Goal: Information Seeking & Learning: Learn about a topic

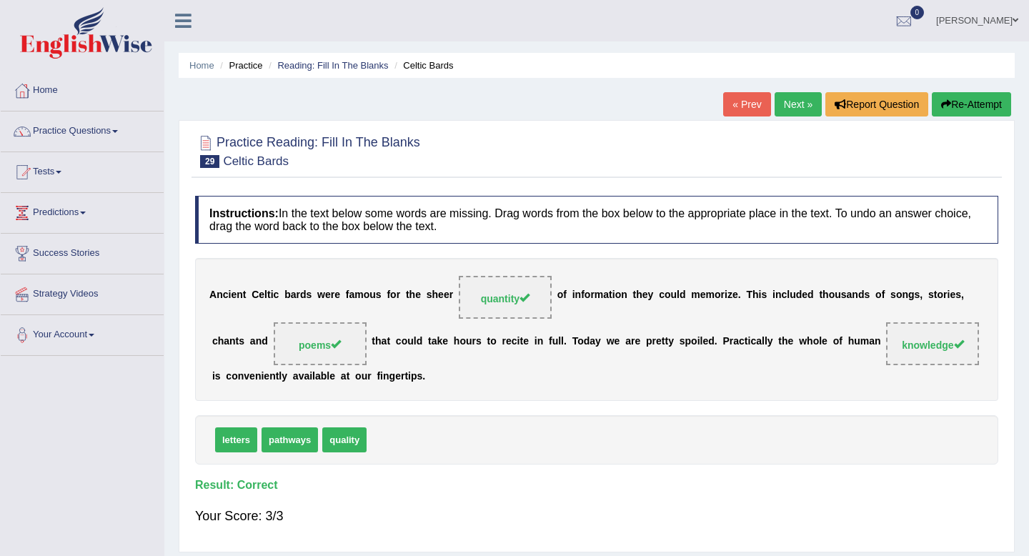
click at [790, 107] on link "Next »" at bounding box center [798, 104] width 47 height 24
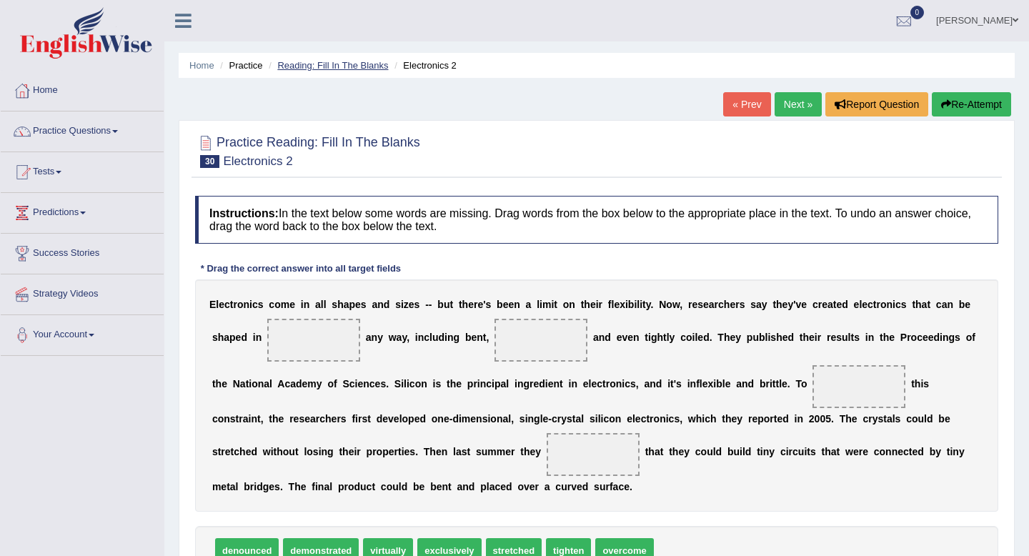
click at [354, 63] on link "Reading: Fill In The Blanks" at bounding box center [332, 65] width 111 height 11
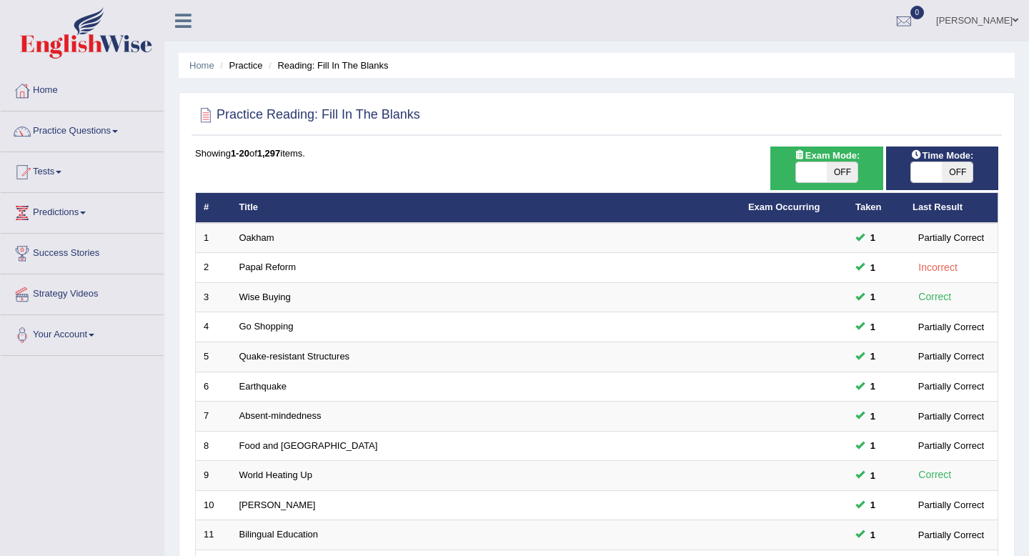
click at [951, 177] on span "OFF" at bounding box center [957, 172] width 31 height 20
checkbox input "true"
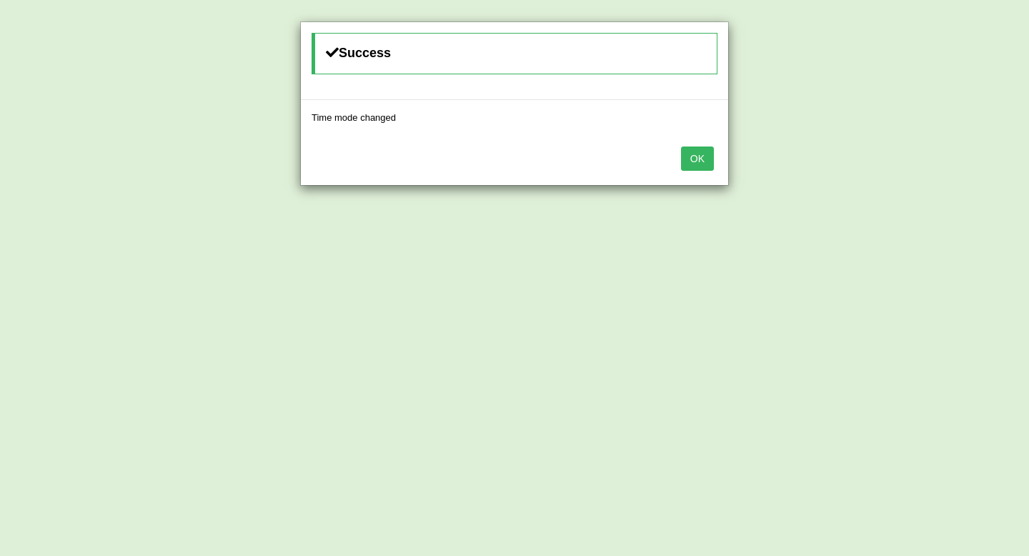
click at [686, 155] on button "OK" at bounding box center [697, 159] width 33 height 24
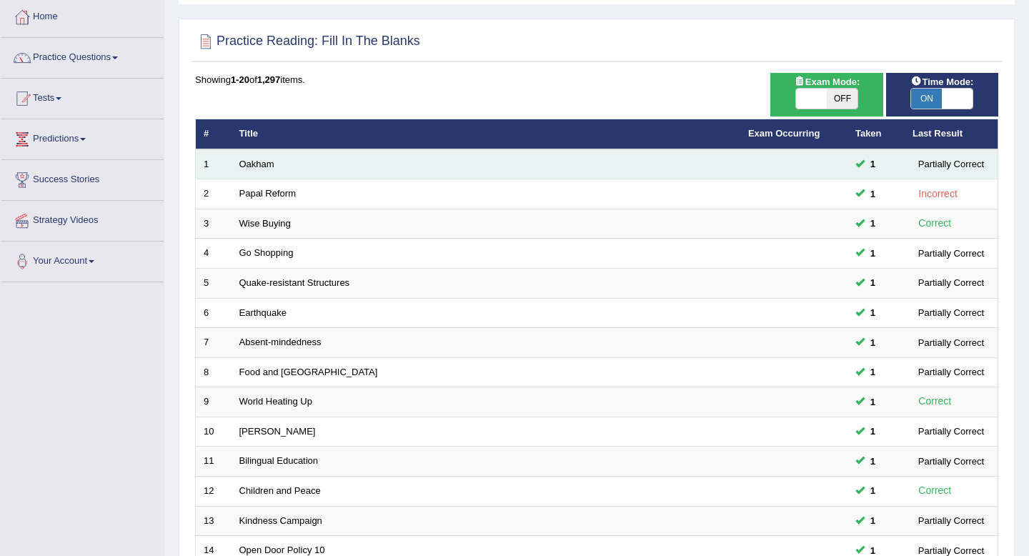
scroll to position [390, 0]
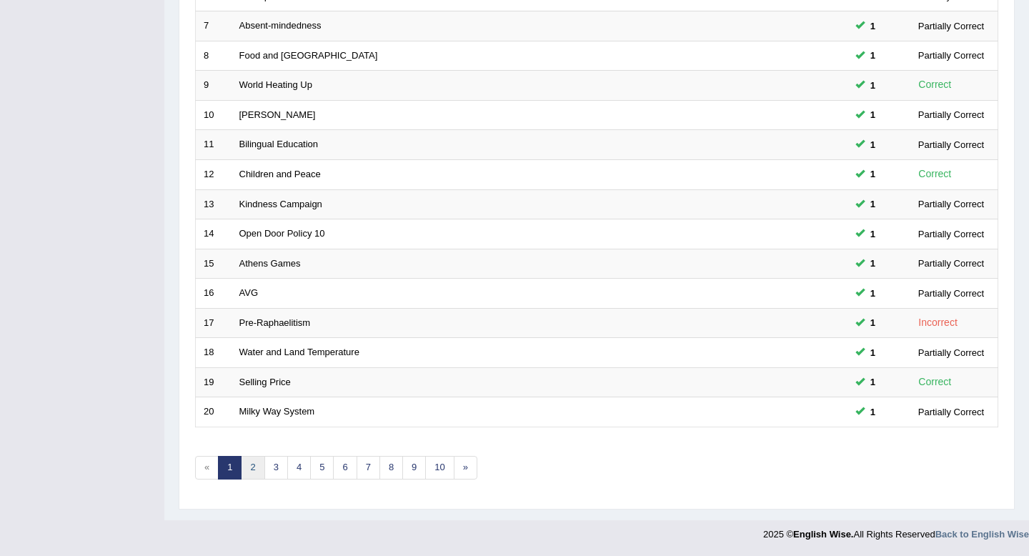
click at [253, 466] on link "2" at bounding box center [253, 468] width 24 height 24
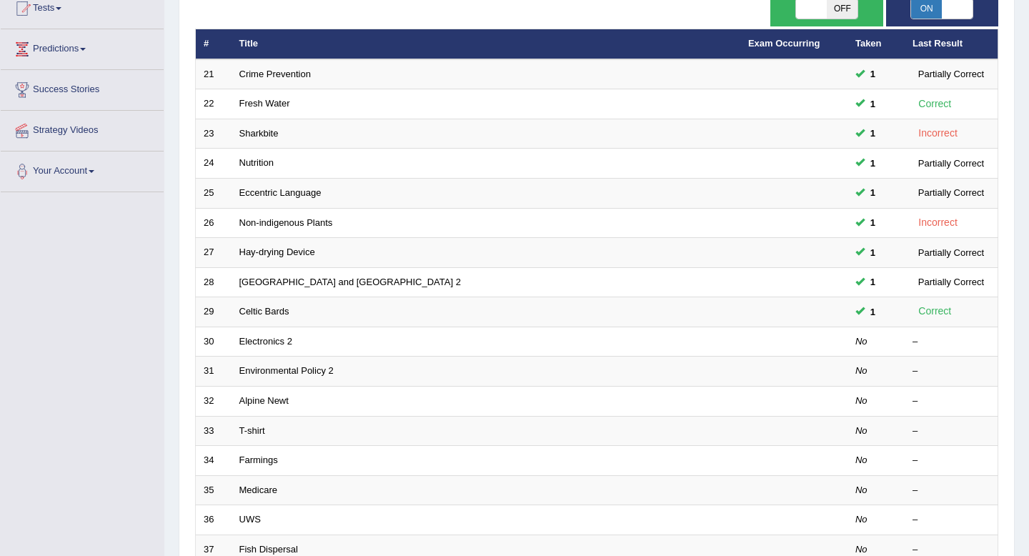
scroll to position [189, 0]
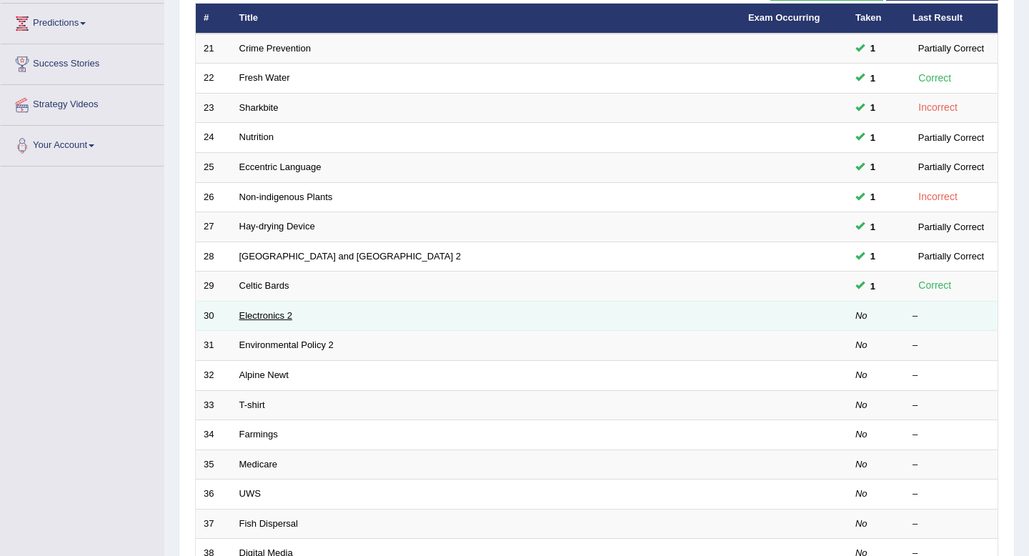
click at [280, 315] on link "Electronics 2" at bounding box center [265, 315] width 53 height 11
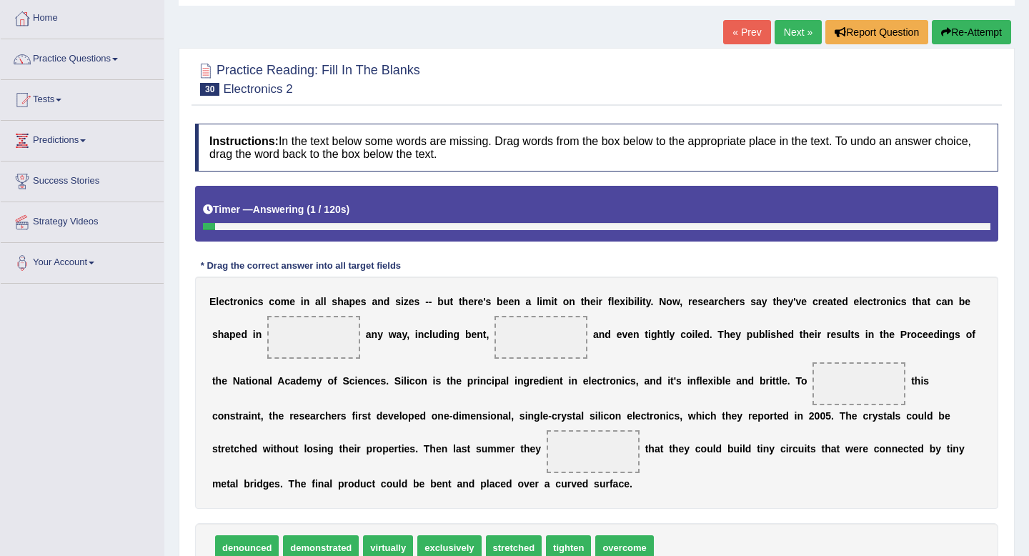
scroll to position [194, 0]
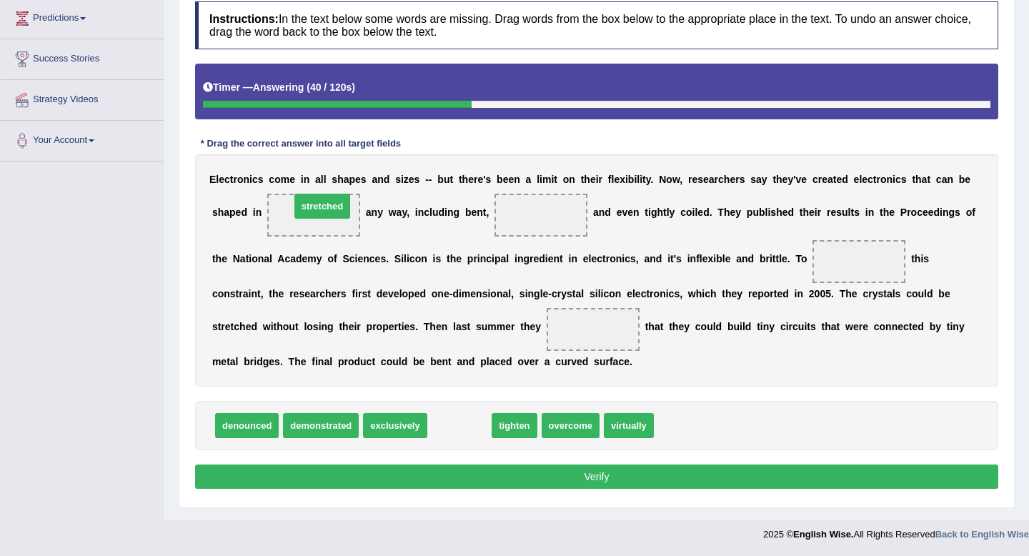
drag, startPoint x: 457, startPoint y: 430, endPoint x: 320, endPoint y: 210, distance: 259.4
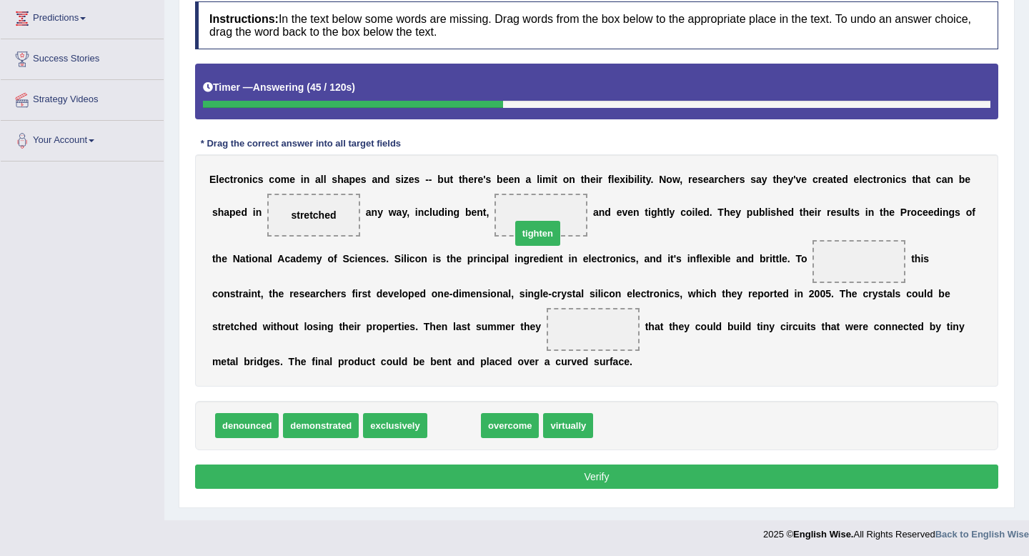
drag, startPoint x: 456, startPoint y: 430, endPoint x: 540, endPoint y: 238, distance: 209.7
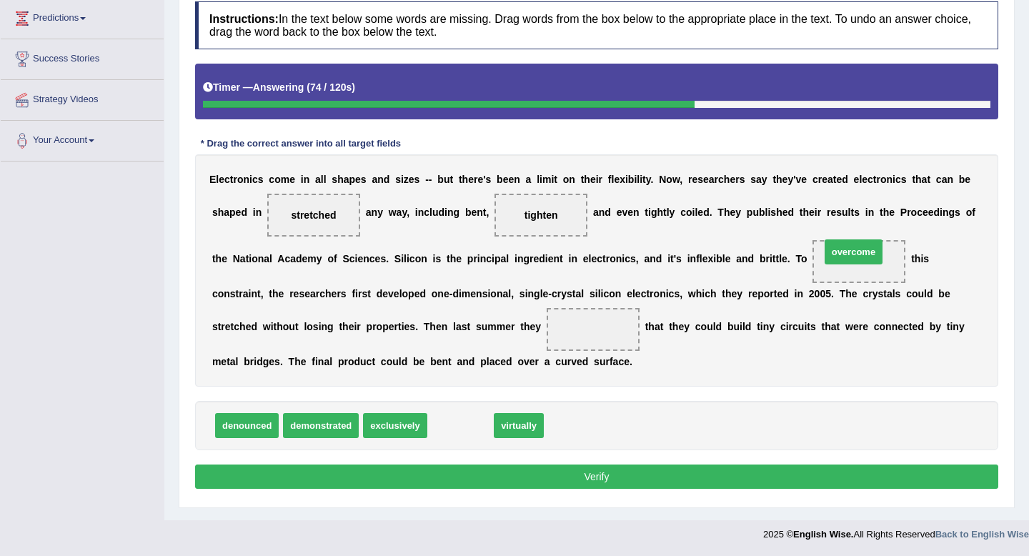
drag, startPoint x: 468, startPoint y: 422, endPoint x: 882, endPoint y: 241, distance: 451.7
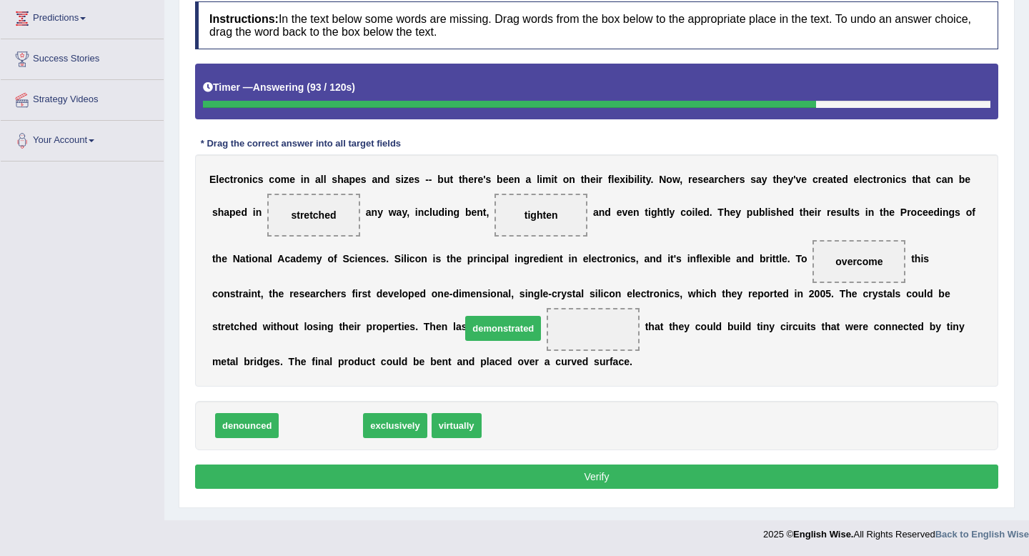
drag, startPoint x: 320, startPoint y: 424, endPoint x: 527, endPoint y: 325, distance: 229.9
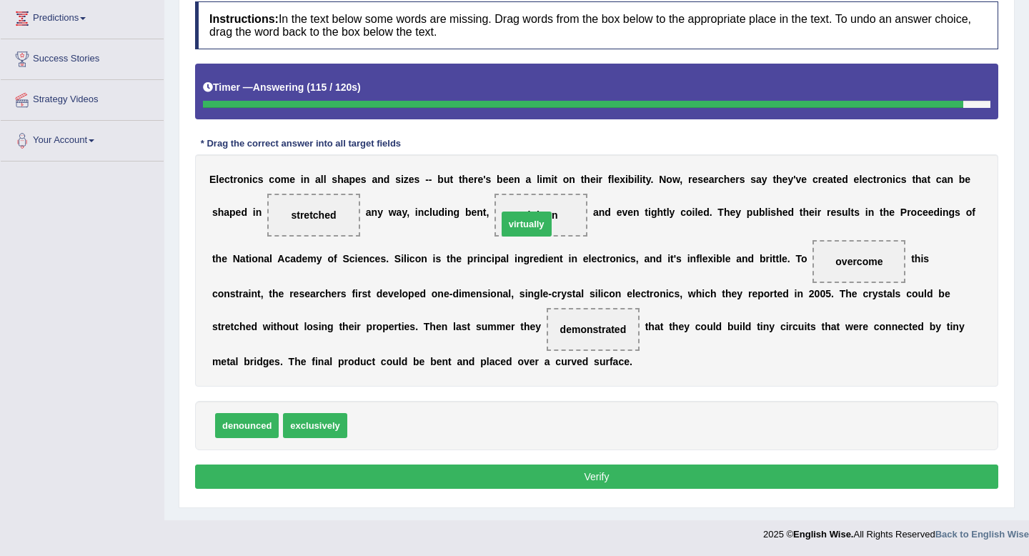
drag, startPoint x: 375, startPoint y: 423, endPoint x: 528, endPoint y: 212, distance: 261.5
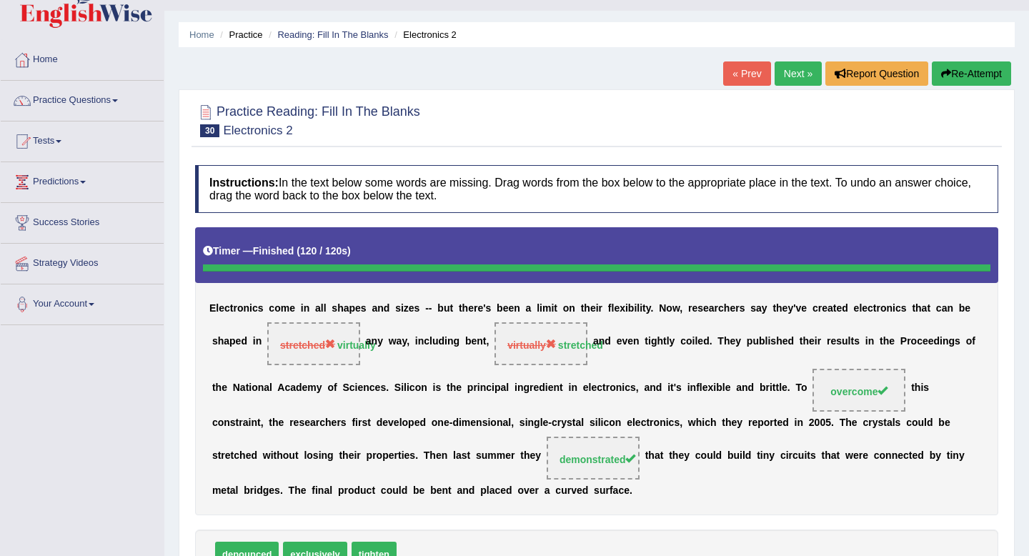
scroll to position [0, 0]
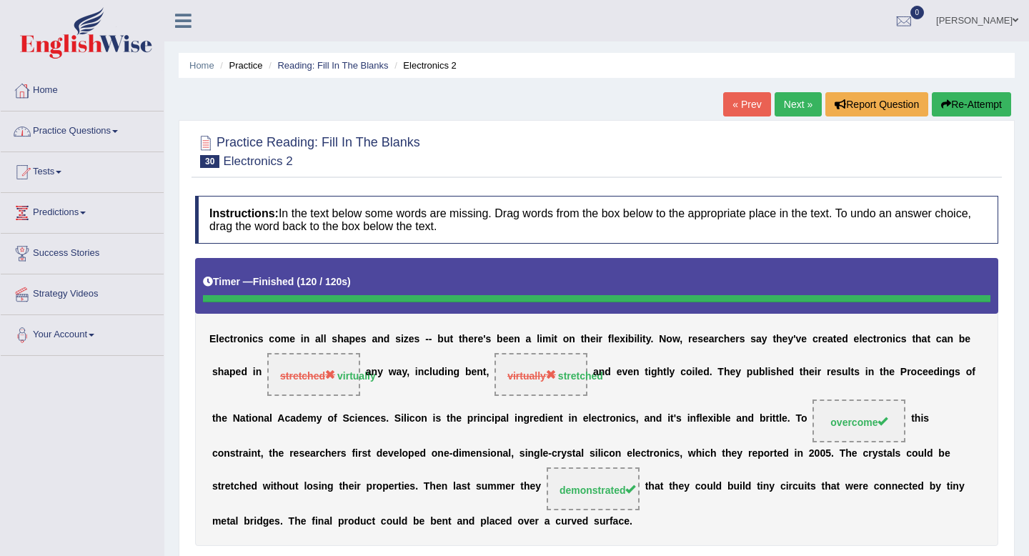
click at [43, 95] on link "Home" at bounding box center [82, 89] width 163 height 36
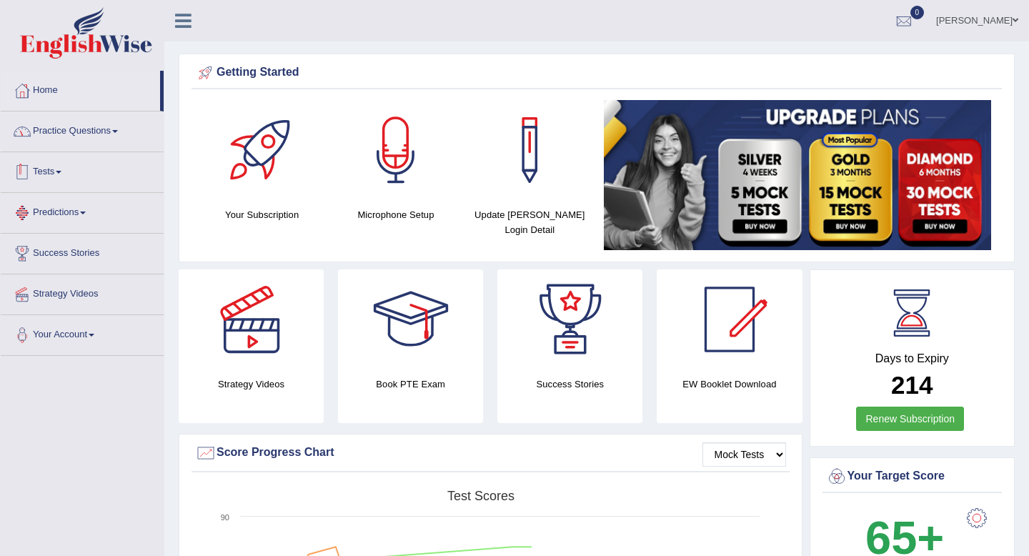
click at [102, 133] on link "Practice Questions" at bounding box center [82, 130] width 163 height 36
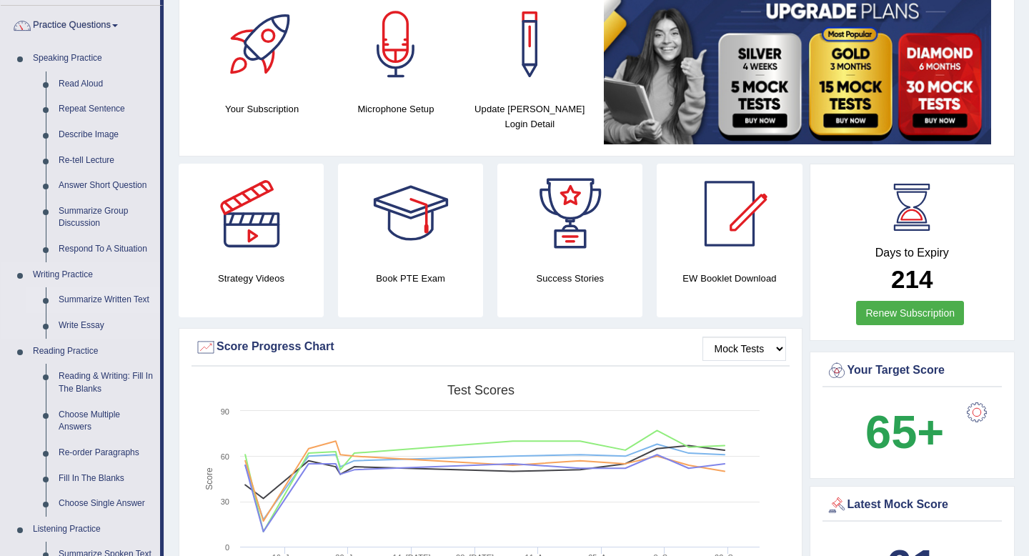
scroll to position [107, 0]
click at [80, 322] on link "Write Essay" at bounding box center [106, 325] width 108 height 26
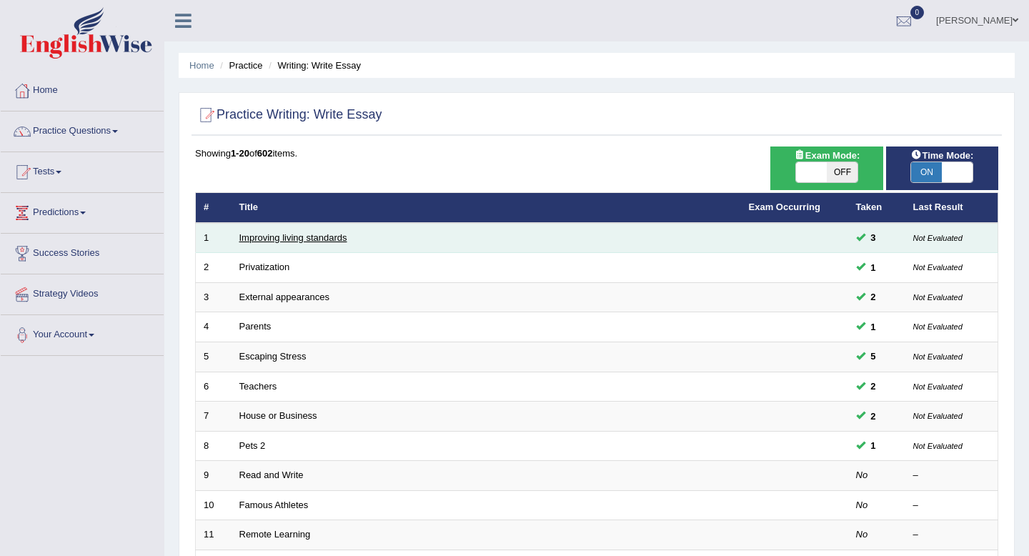
click at [310, 240] on link "Improving living standards" at bounding box center [293, 237] width 108 height 11
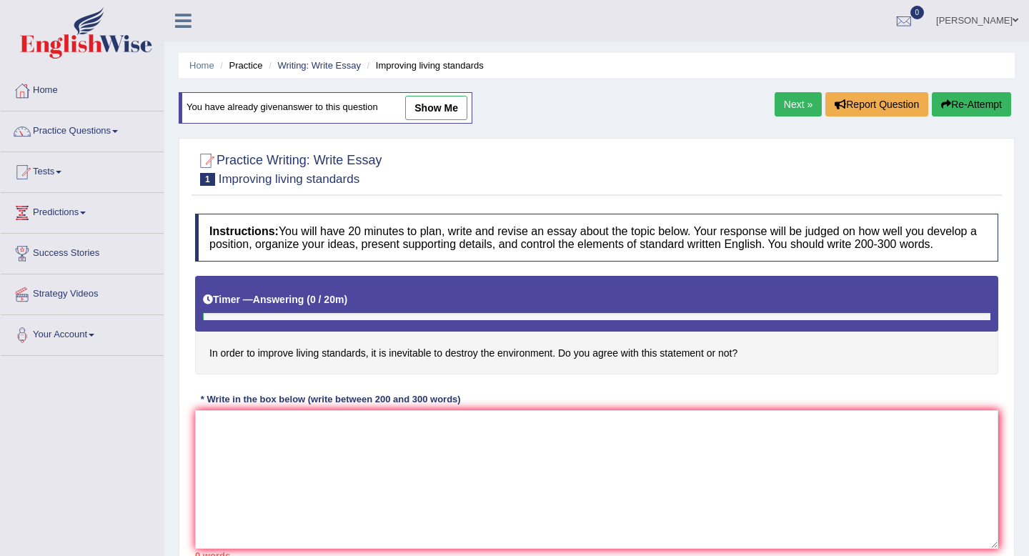
click at [448, 109] on link "show me" at bounding box center [436, 108] width 62 height 24
type textarea "The increasing influence of improved living standards on our lives has ignited …"
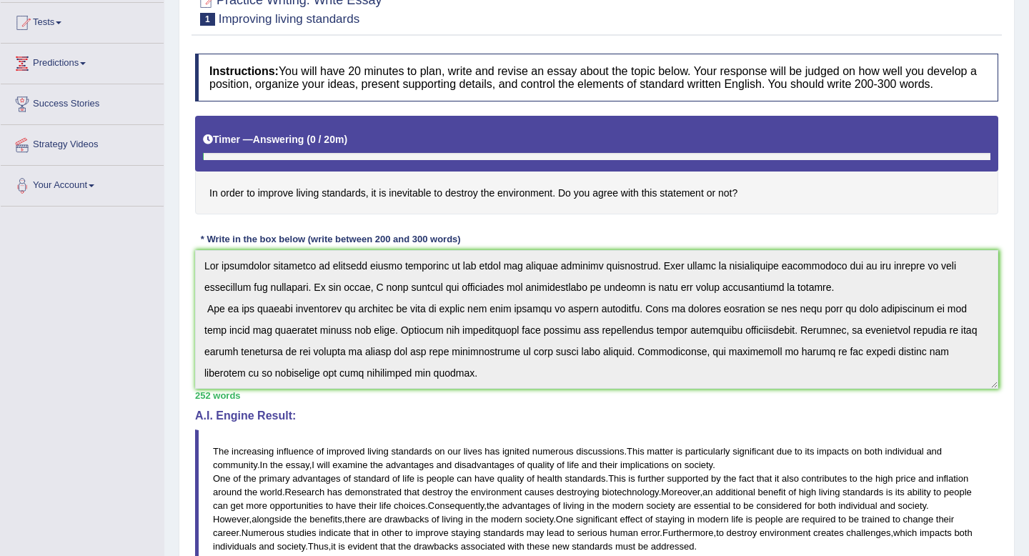
scroll to position [76, 0]
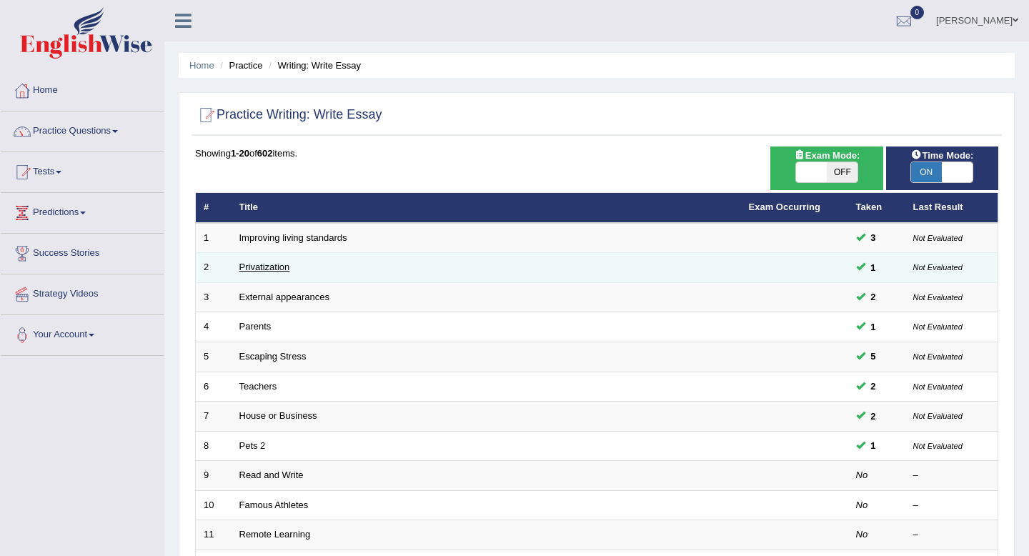
click at [282, 268] on link "Privatization" at bounding box center [264, 267] width 51 height 11
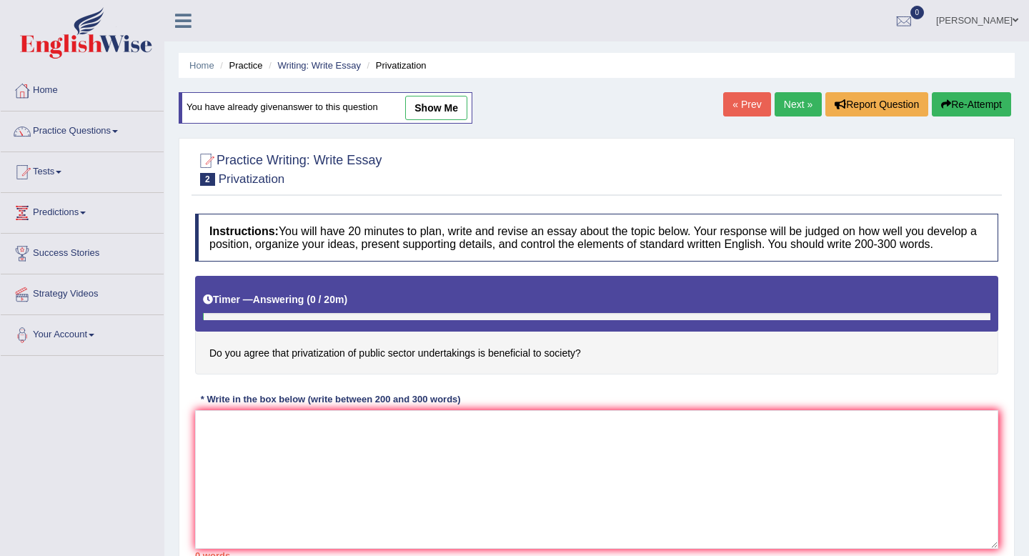
click at [443, 109] on link "show me" at bounding box center [436, 108] width 62 height 24
type textarea "The growing importance of the privatization of public sector has sparked numero…"
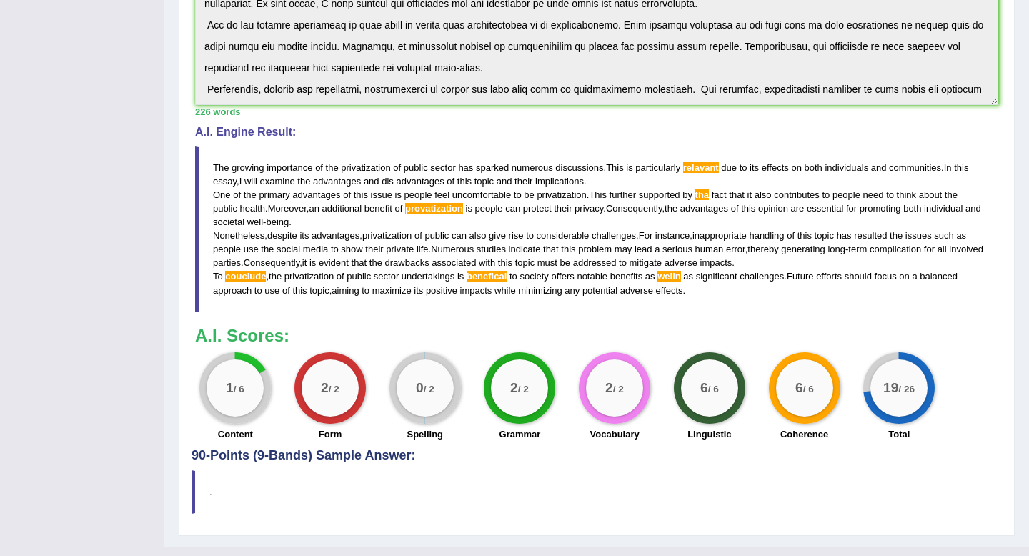
scroll to position [473, 0]
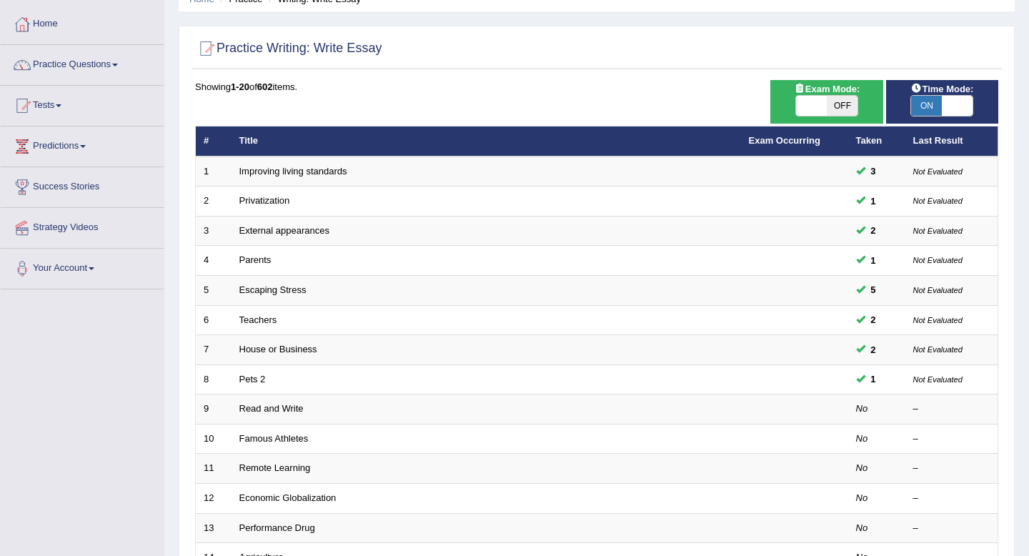
scroll to position [86, 0]
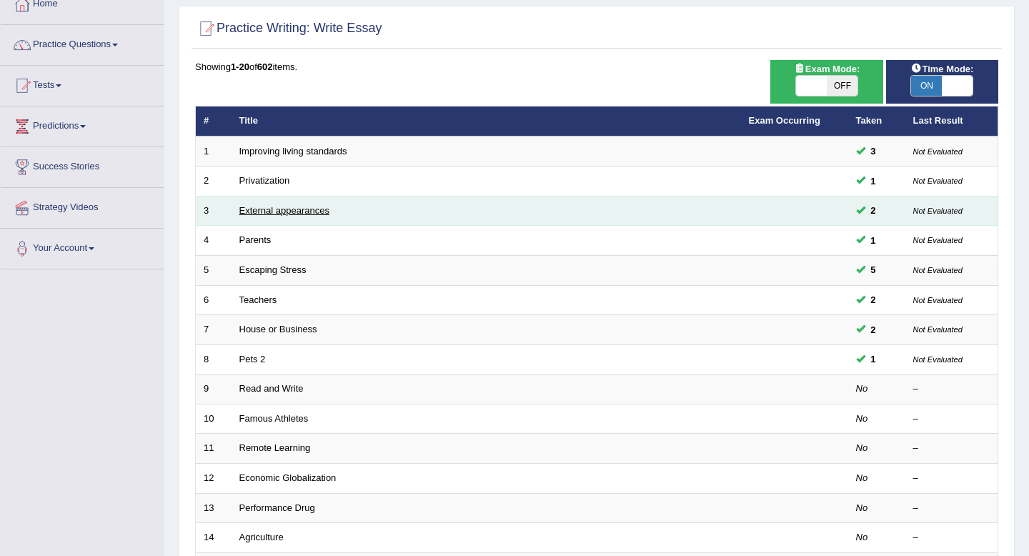
click at [282, 207] on link "External appearances" at bounding box center [284, 210] width 90 height 11
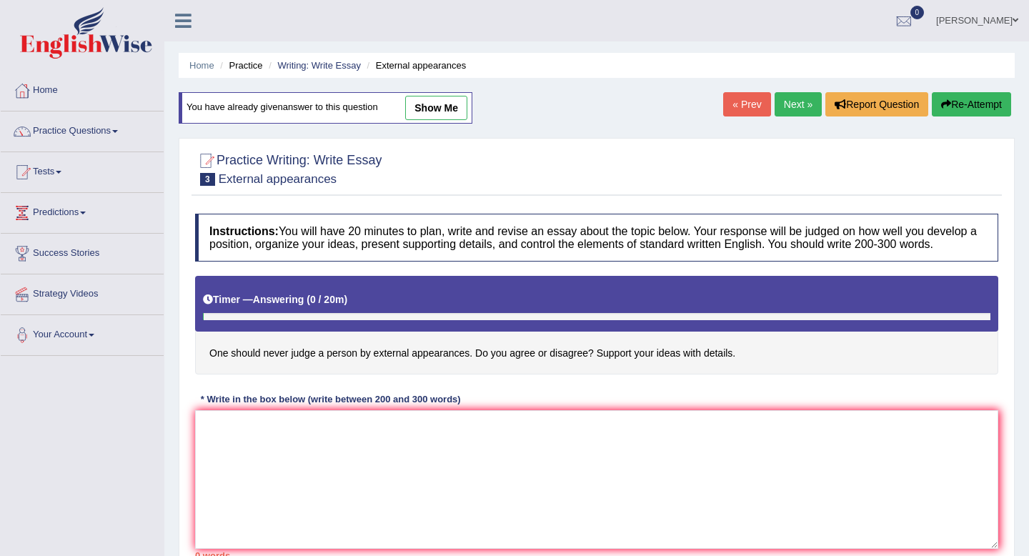
click at [430, 105] on link "show me" at bounding box center [436, 108] width 62 height 24
type textarea "The growing importance of judging people by external appearance has sparked num…"
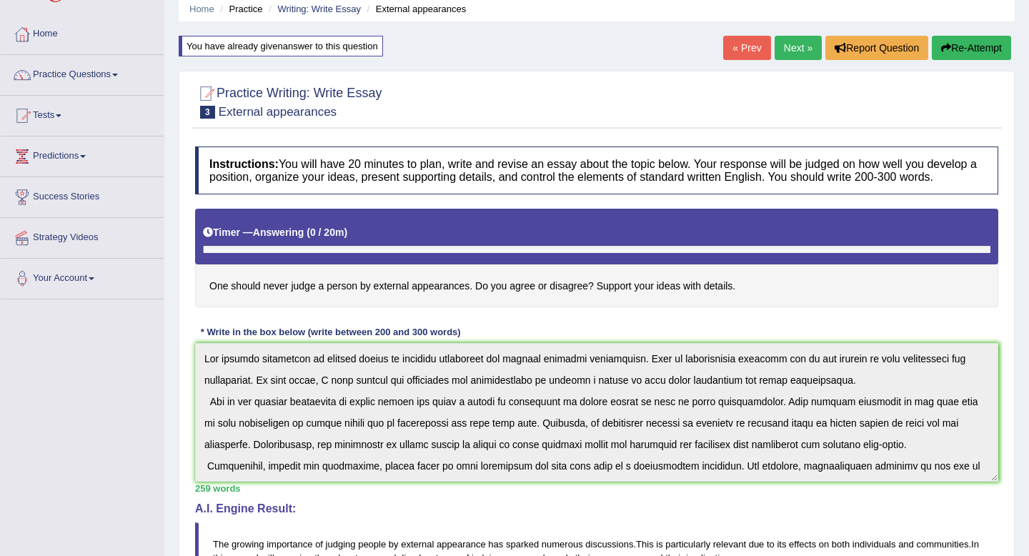
scroll to position [31, 0]
